Goal: Use online tool/utility: Utilize a website feature to perform a specific function

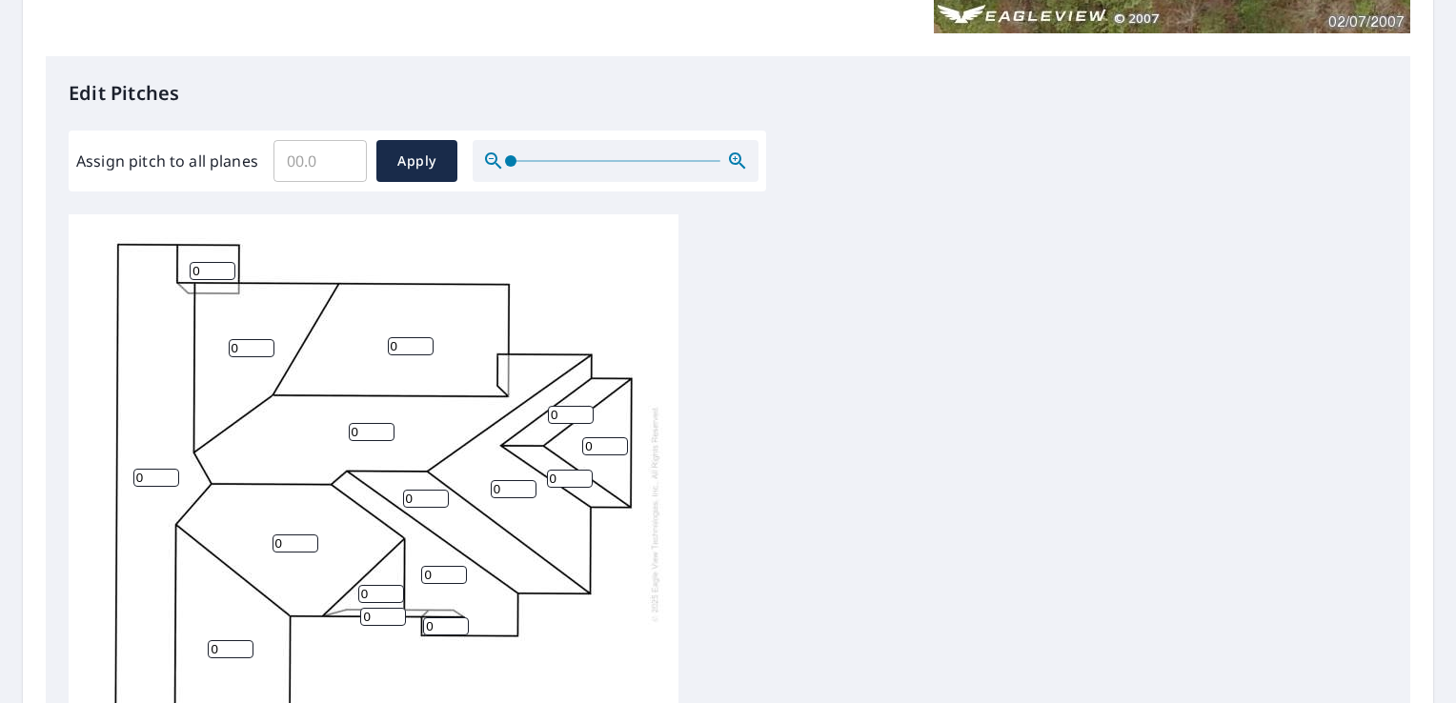
scroll to position [503, 0]
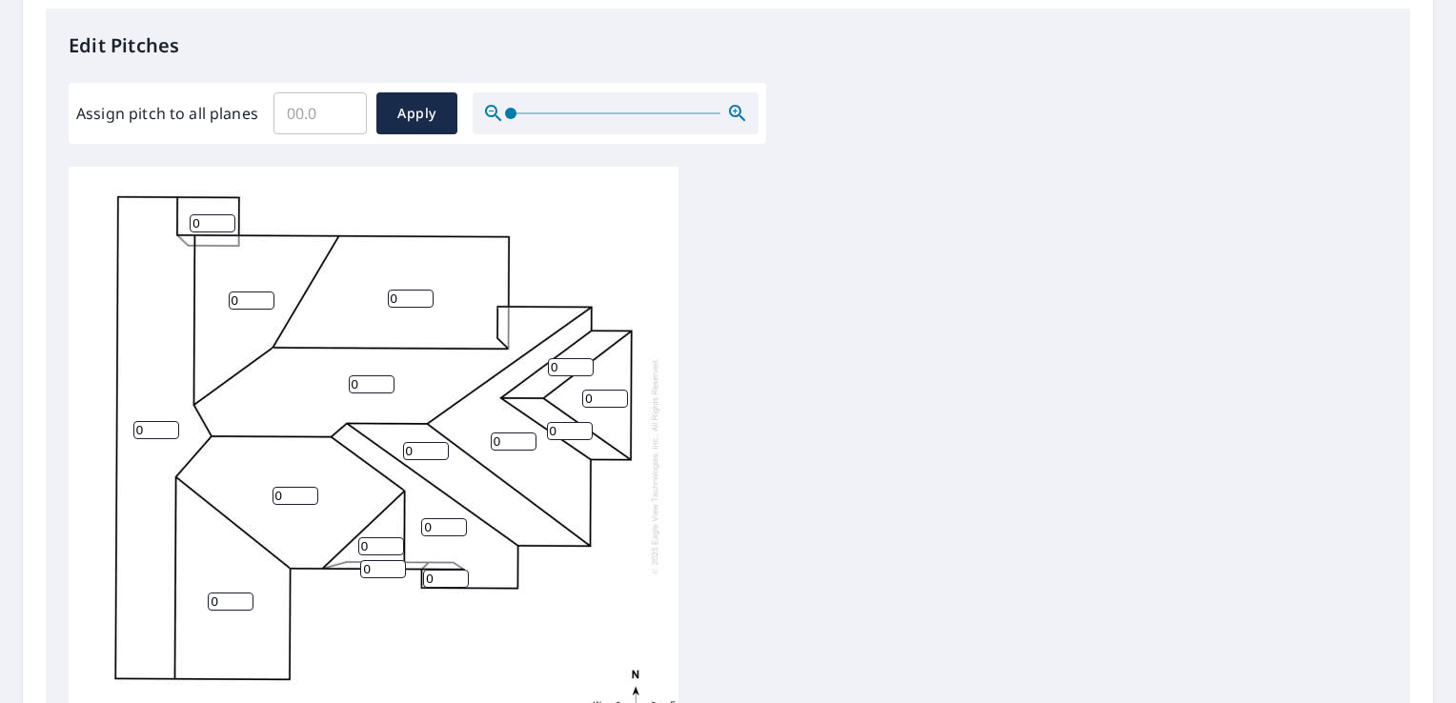
click at [413, 294] on input "0" at bounding box center [411, 299] width 46 height 18
type input "02"
click at [334, 119] on input "Assign pitch to all planes" at bounding box center [319, 113] width 93 height 53
type input "8"
click at [431, 123] on span "Apply" at bounding box center [417, 114] width 51 height 24
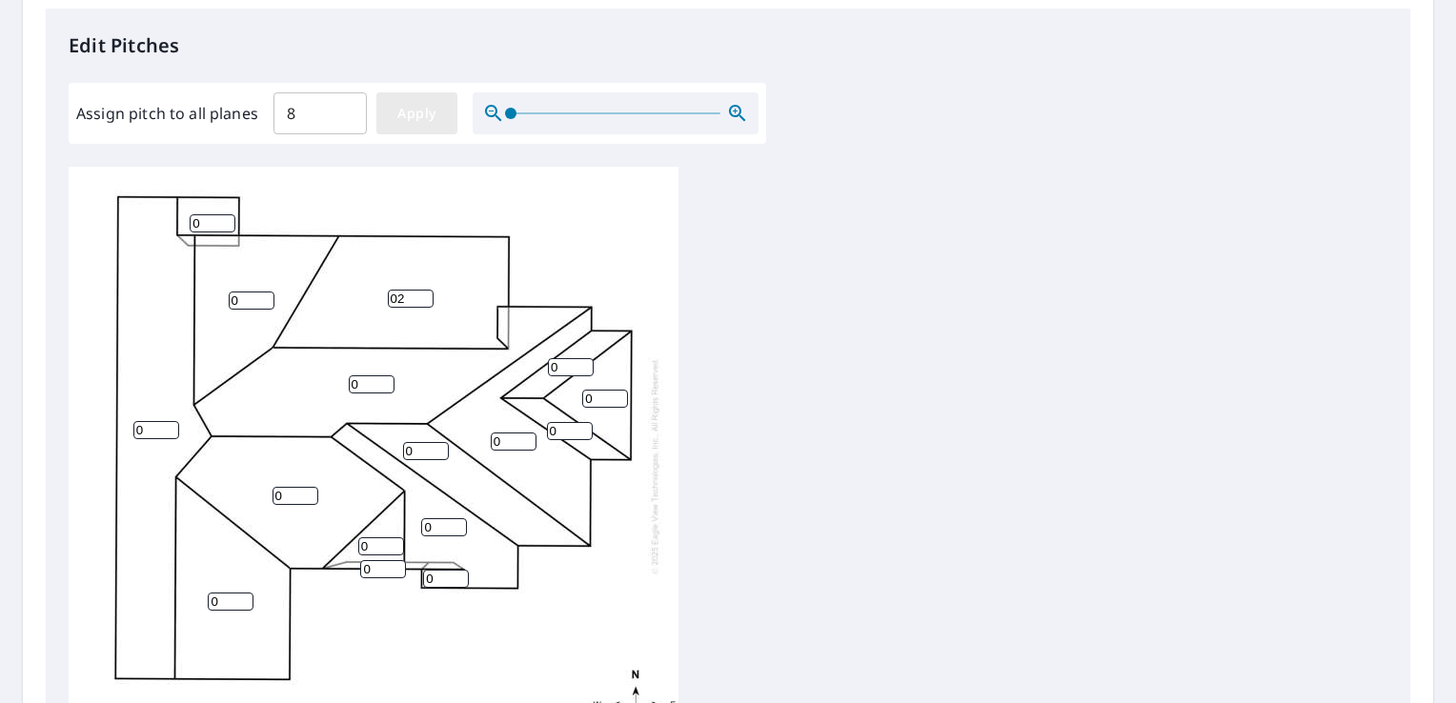
type input "8"
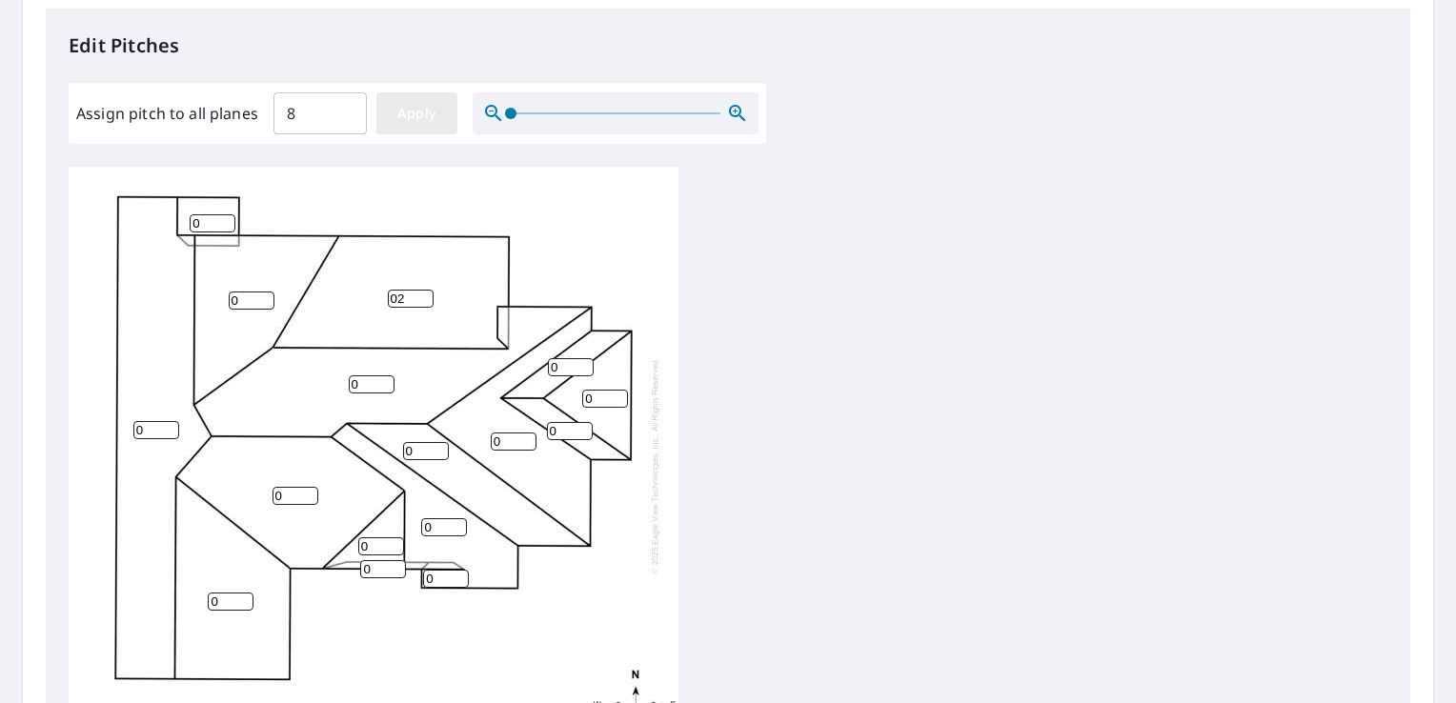
type input "8"
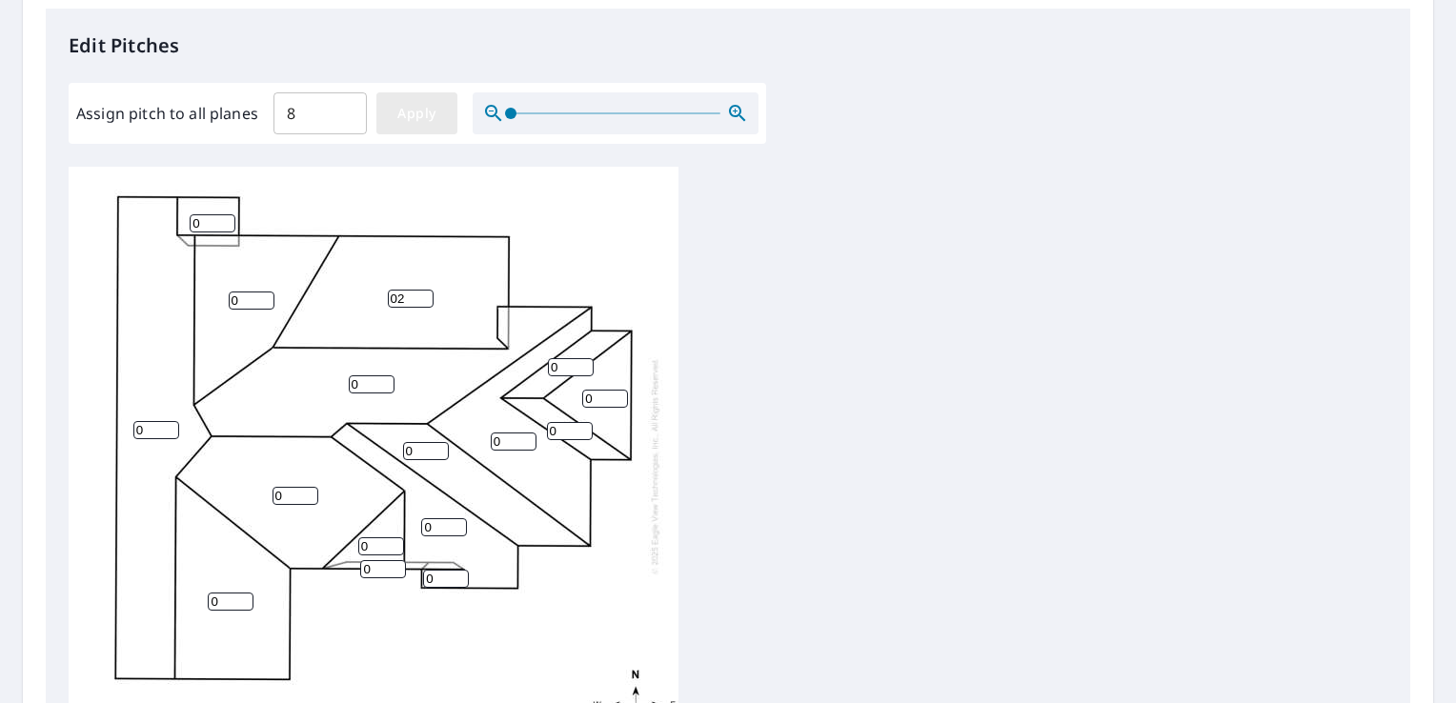
type input "8"
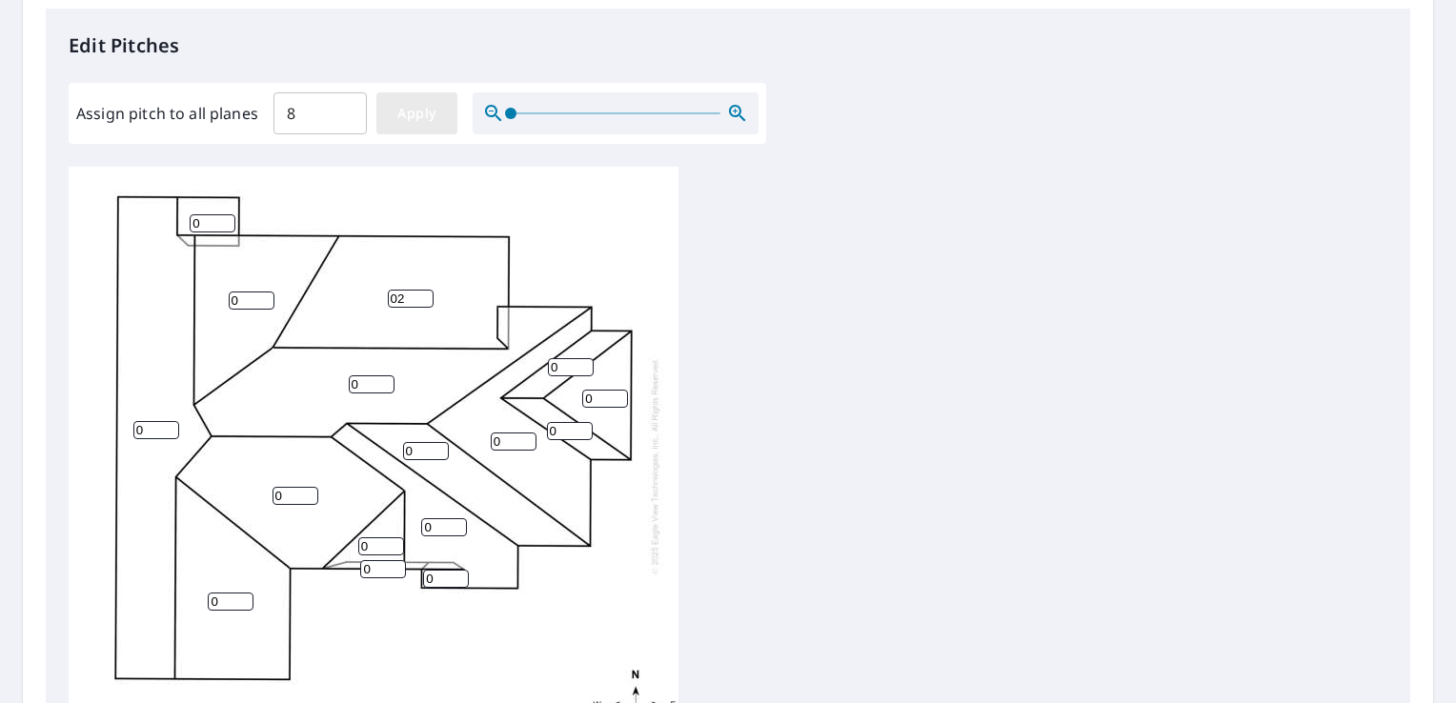
type input "8"
click at [401, 294] on input "8" at bounding box center [411, 299] width 46 height 18
type input "2"
click at [965, 395] on div "8 8 2 8 8 8 8 8 8 8 8 8 8 8 8 8" at bounding box center [728, 466] width 1319 height 598
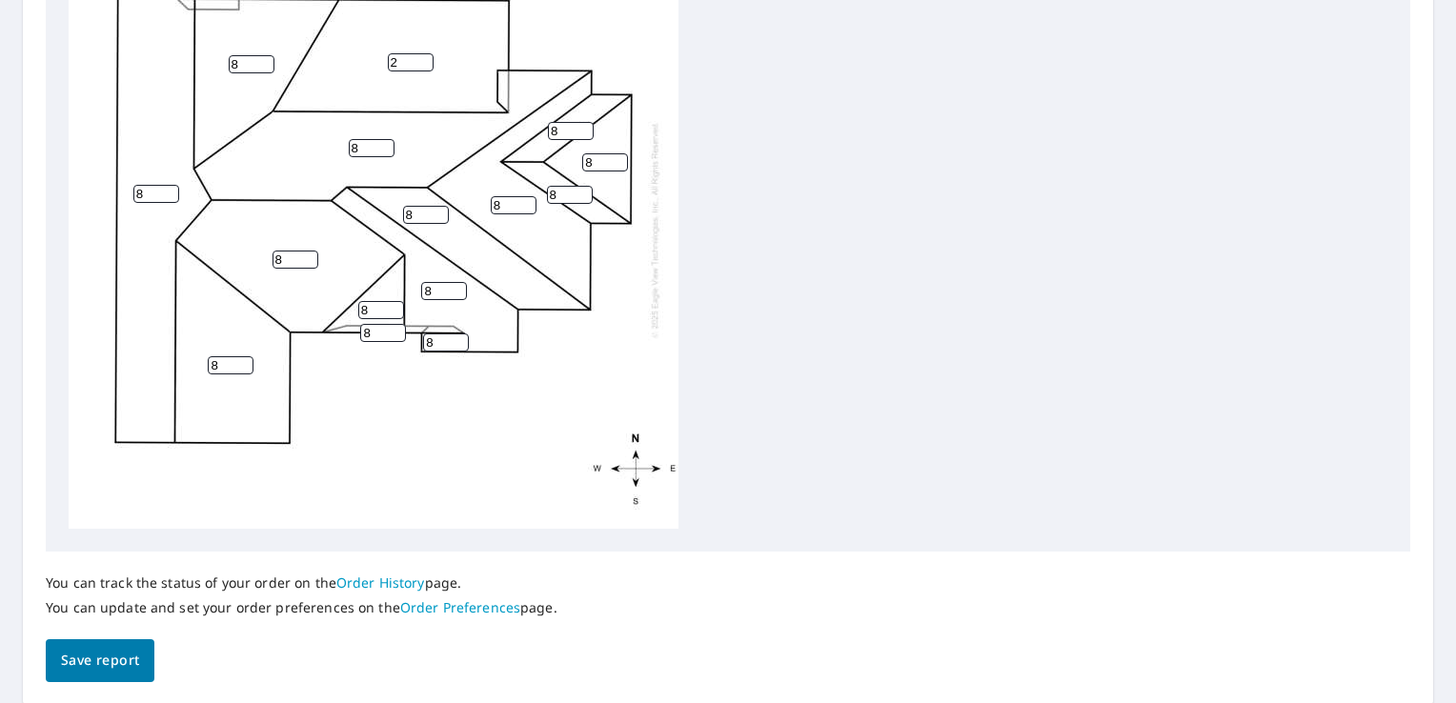
scroll to position [804, 0]
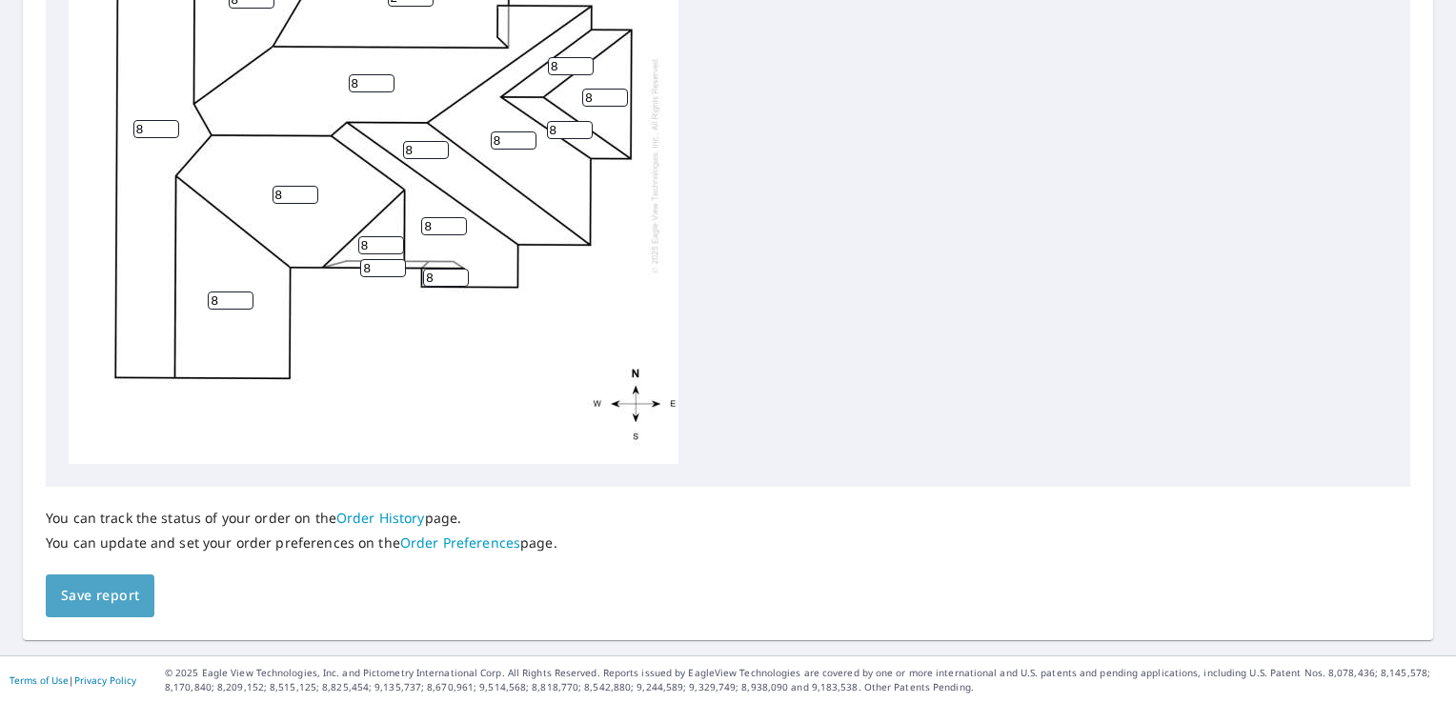
click at [128, 595] on span "Save report" at bounding box center [100, 596] width 78 height 24
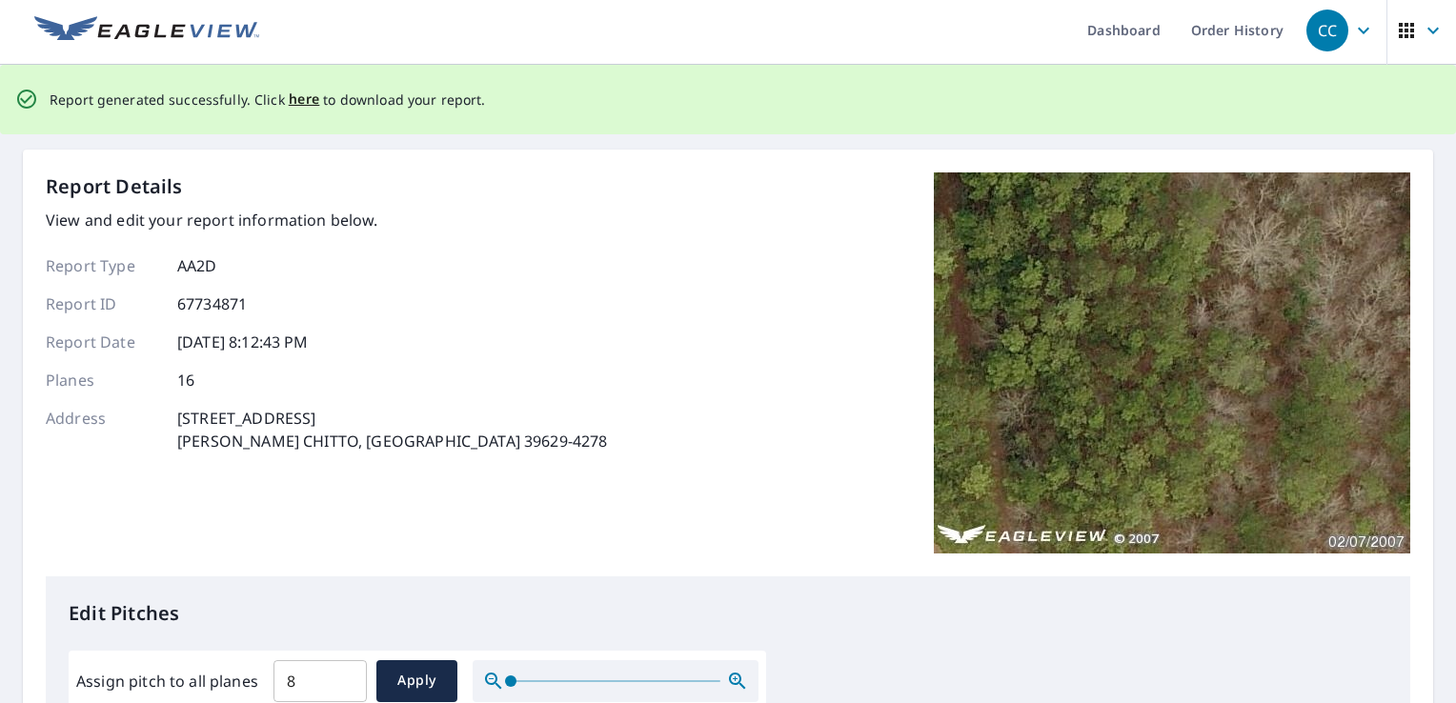
scroll to position [0, 0]
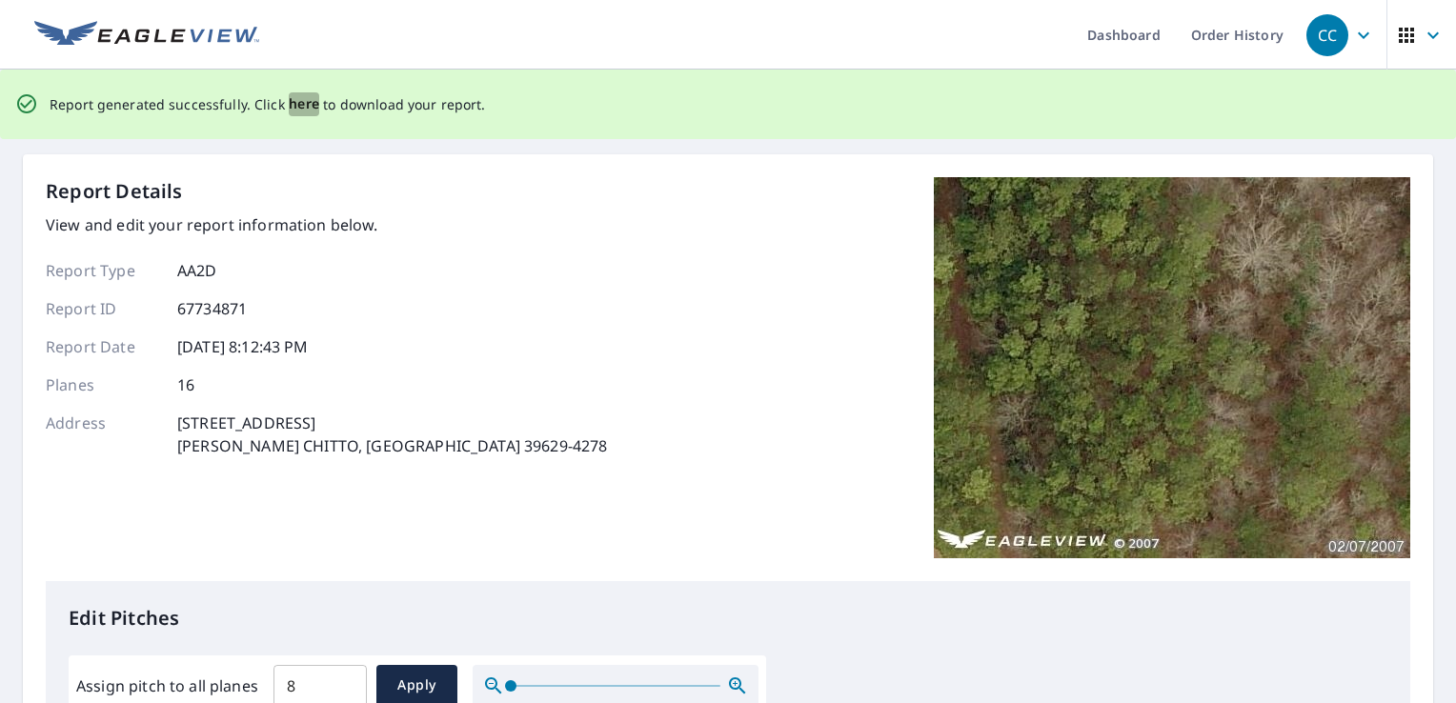
click at [305, 108] on span "here" at bounding box center [304, 104] width 31 height 24
